Goal: Find specific page/section: Find specific page/section

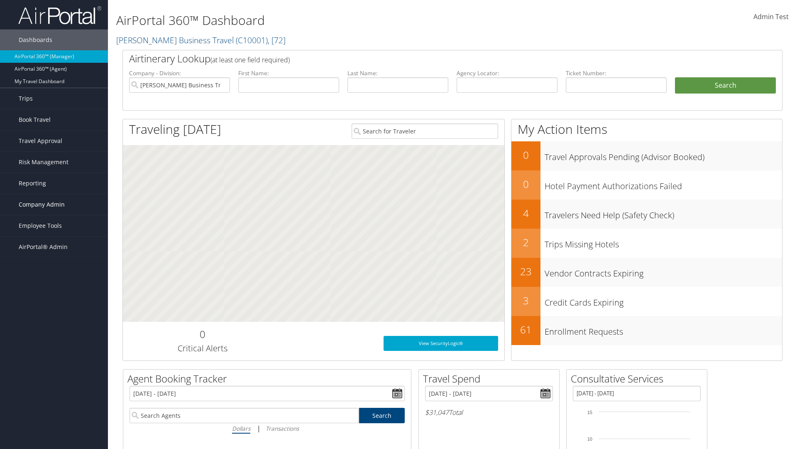
click at [54, 204] on span "Company Admin" at bounding box center [42, 204] width 46 height 21
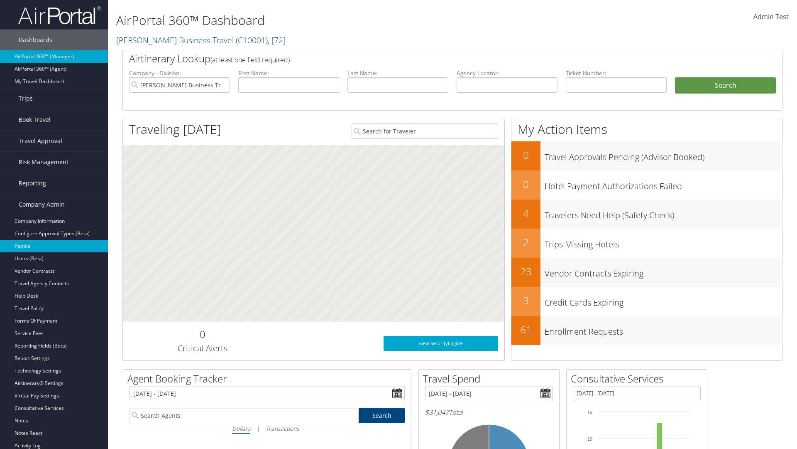
click at [54, 246] on link "People" at bounding box center [54, 246] width 108 height 12
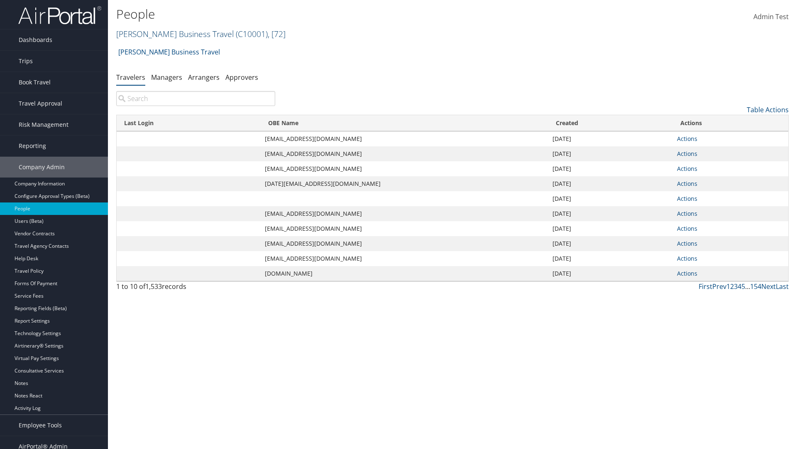
click at [171, 34] on link "[PERSON_NAME] Business Travel ( C10001 ) , [ 72 ]" at bounding box center [200, 33] width 169 height 11
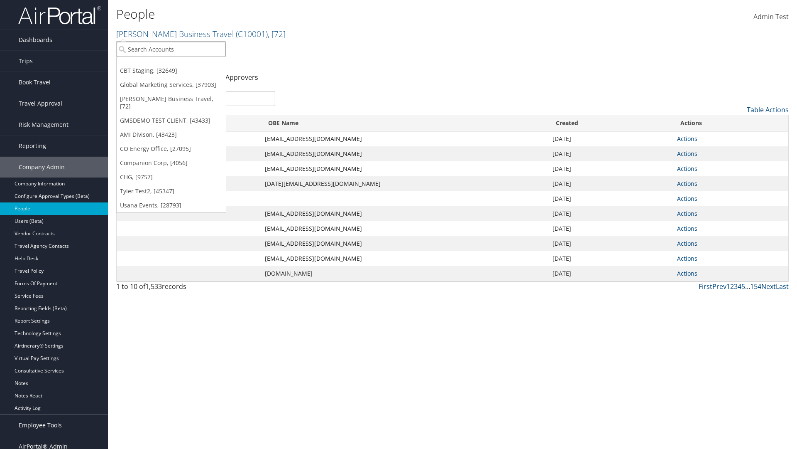
click at [171, 49] on input "search" at bounding box center [171, 49] width 109 height 15
type input "Global Marketing Services"
click at [179, 64] on div "Global Marketing Services (301946), [37903]" at bounding box center [179, 64] width 134 height 7
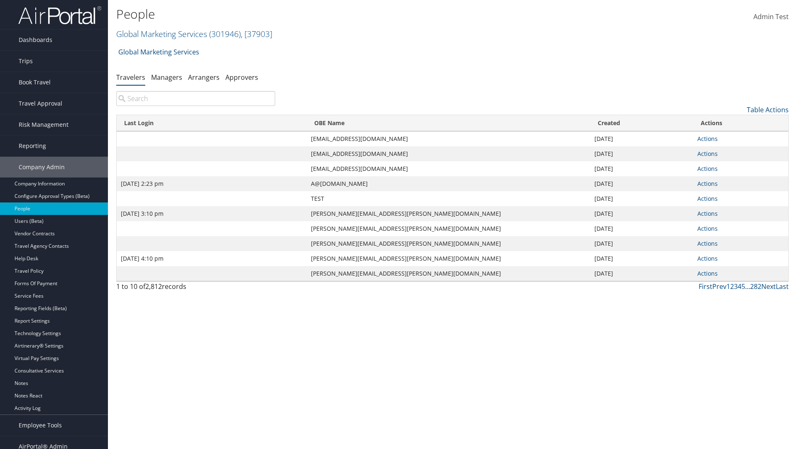
click at [196, 98] on input "search" at bounding box center [195, 98] width 159 height 15
type input "Sep 17, 2020 2:23 pm"
